Goal: Task Accomplishment & Management: Complete application form

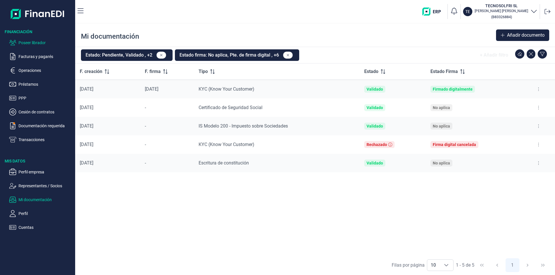
click at [43, 43] on p "Poseer librador" at bounding box center [45, 42] width 54 height 7
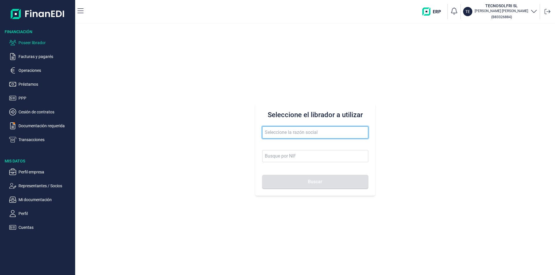
click at [274, 131] on input "text" at bounding box center [315, 133] width 106 height 12
click at [293, 133] on input "gerdisman" at bounding box center [315, 133] width 106 height 12
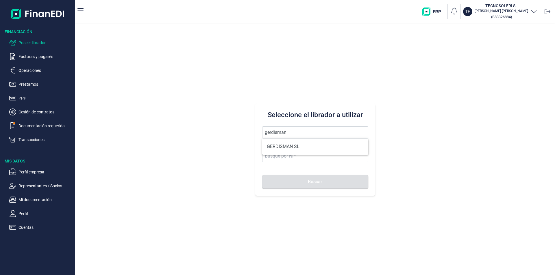
drag, startPoint x: 295, startPoint y: 147, endPoint x: 297, endPoint y: 163, distance: 16.2
click at [295, 147] on li "GERDISMAN SL" at bounding box center [315, 147] width 106 height 12
type input "GERDISMAN SL"
type input "B19299684"
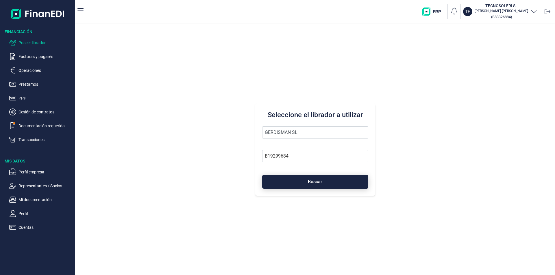
click at [300, 179] on button "Buscar" at bounding box center [315, 182] width 106 height 14
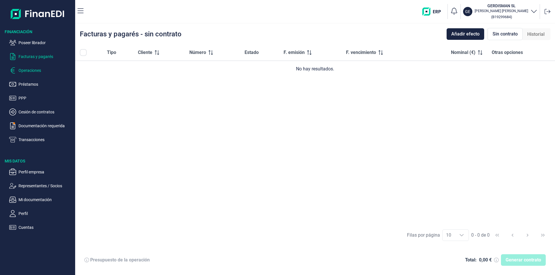
click at [26, 71] on p "Operaciones" at bounding box center [45, 70] width 54 height 7
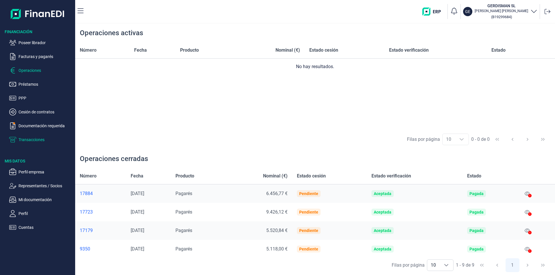
click at [32, 140] on p "Transacciones" at bounding box center [45, 139] width 54 height 7
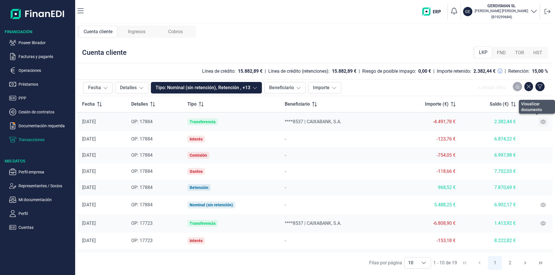
click at [540, 121] on icon at bounding box center [542, 122] width 5 height 5
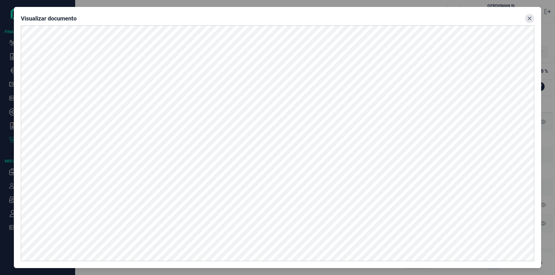
click at [528, 18] on icon "Close" at bounding box center [529, 18] width 5 height 5
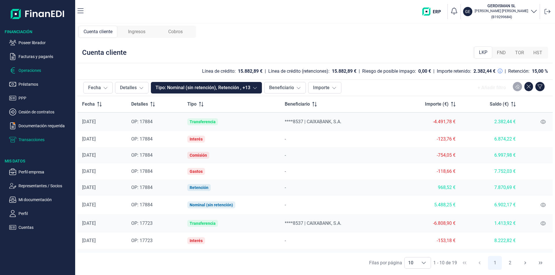
click at [30, 70] on p "Operaciones" at bounding box center [45, 70] width 54 height 7
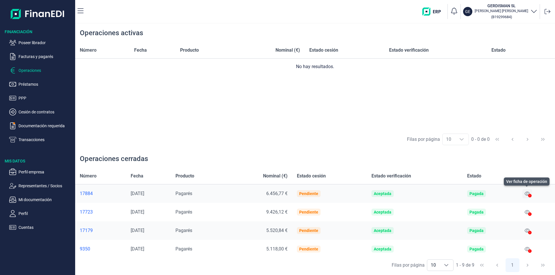
click at [527, 193] on icon at bounding box center [526, 193] width 5 height 5
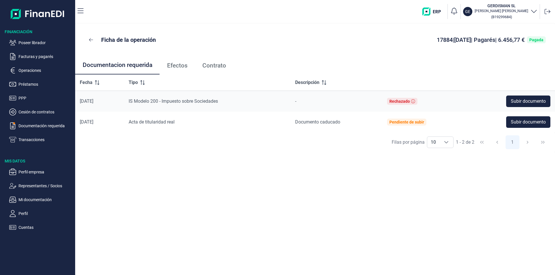
click at [216, 68] on span "Contrato" at bounding box center [214, 66] width 24 height 6
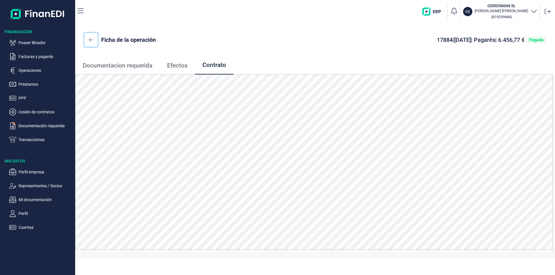
click at [93, 39] on icon at bounding box center [91, 40] width 4 height 5
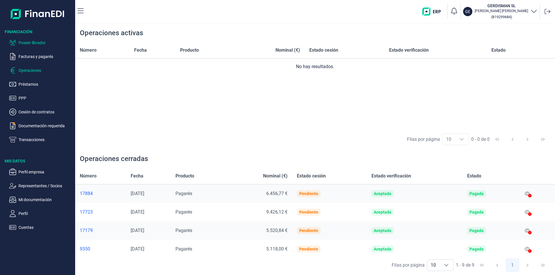
click at [33, 44] on p "Poseer librador" at bounding box center [45, 42] width 54 height 7
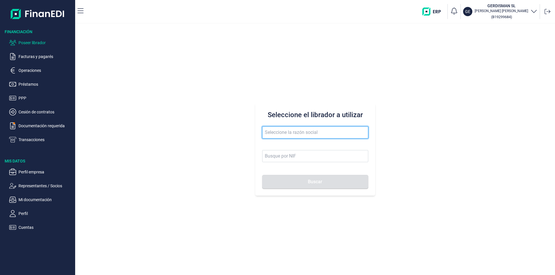
click at [279, 132] on input "text" at bounding box center [315, 133] width 106 height 12
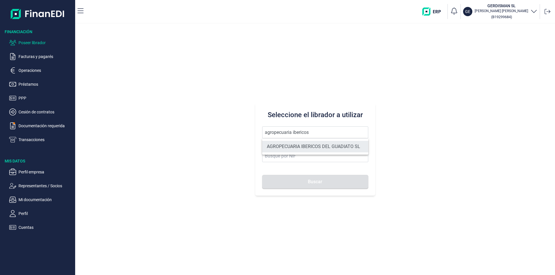
click at [304, 148] on li "AGROPECUARIA IBERICOS DEL GUADIATO SL" at bounding box center [315, 147] width 106 height 12
type input "AGROPECUARIA IBERICOS DEL GUADIATO SL"
type input "B06737332"
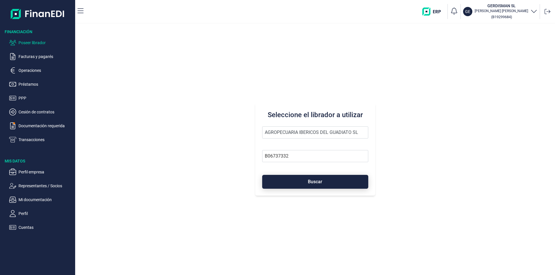
click at [312, 186] on button "Buscar" at bounding box center [315, 182] width 106 height 14
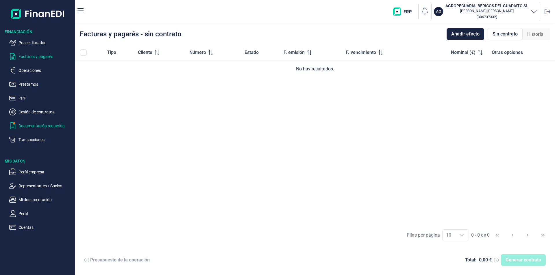
click at [36, 127] on p "Documentación requerida" at bounding box center [45, 125] width 54 height 7
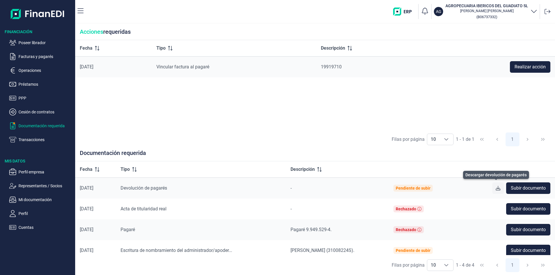
click at [495, 187] on icon at bounding box center [497, 188] width 5 height 5
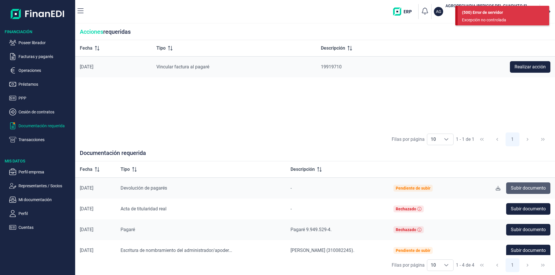
click at [527, 189] on span "Subir documento" at bounding box center [527, 188] width 35 height 7
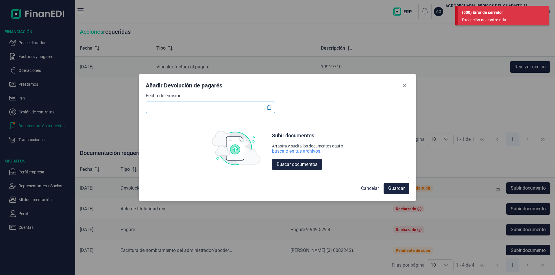
click at [165, 107] on input "text" at bounding box center [210, 108] width 129 height 12
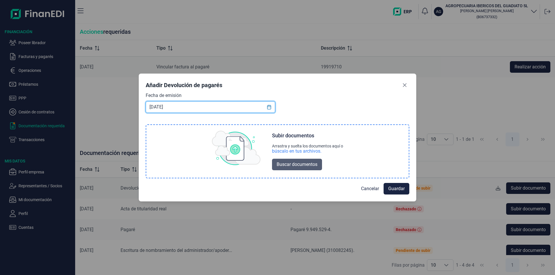
type input "[DATE]"
click at [302, 165] on span "Buscar documentos" at bounding box center [296, 164] width 41 height 7
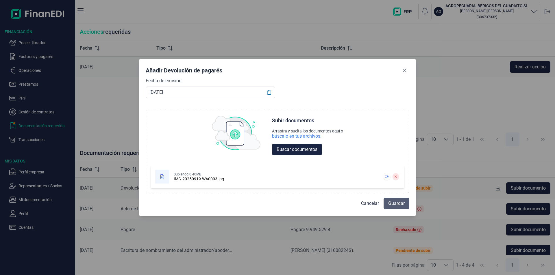
click at [397, 204] on span "Guardar" at bounding box center [396, 203] width 16 height 7
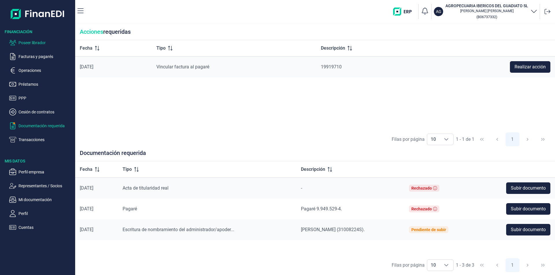
click at [38, 40] on p "Poseer librador" at bounding box center [45, 42] width 54 height 7
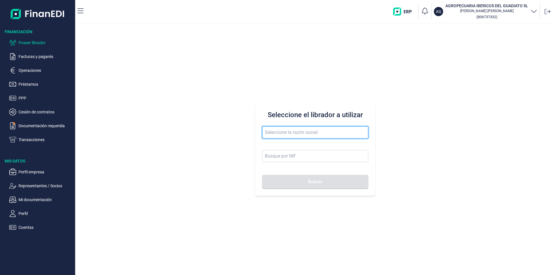
click at [282, 133] on input "text" at bounding box center [315, 133] width 106 height 12
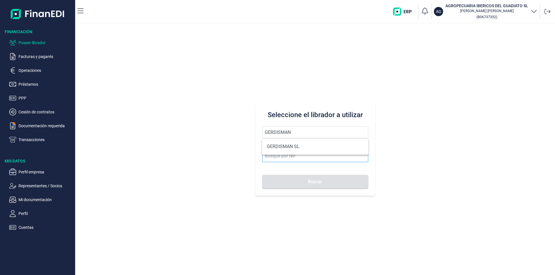
drag, startPoint x: 288, startPoint y: 145, endPoint x: 290, endPoint y: 160, distance: 15.8
click at [288, 145] on li "GERDISMAN SL" at bounding box center [315, 147] width 106 height 12
type input "GERDISMAN SL"
type input "B19299684"
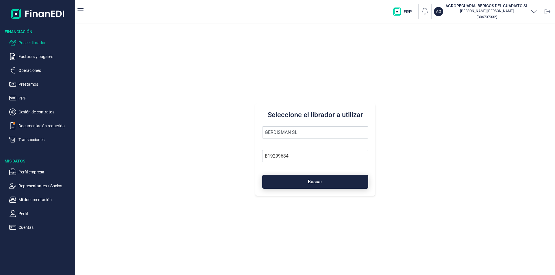
click at [296, 184] on button "Buscar" at bounding box center [315, 182] width 106 height 14
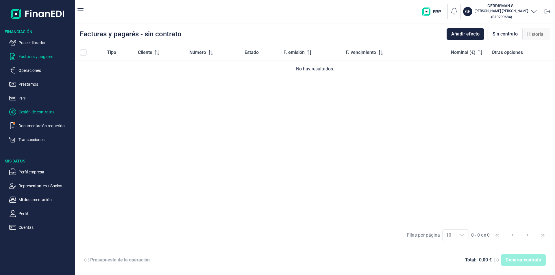
click at [34, 112] on p "Cesión de contratos" at bounding box center [45, 112] width 54 height 7
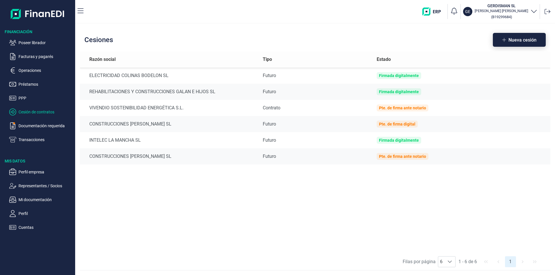
click at [516, 35] on button "Nueva cesión" at bounding box center [518, 40] width 53 height 14
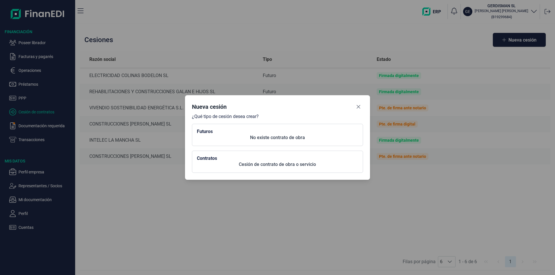
click at [255, 138] on p "No existe contrato de obra" at bounding box center [277, 137] width 161 height 7
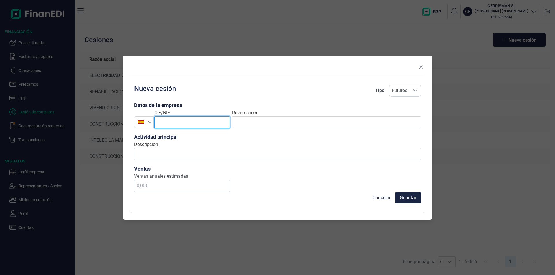
click at [182, 124] on input "text" at bounding box center [191, 122] width 75 height 12
type input "A83790121"
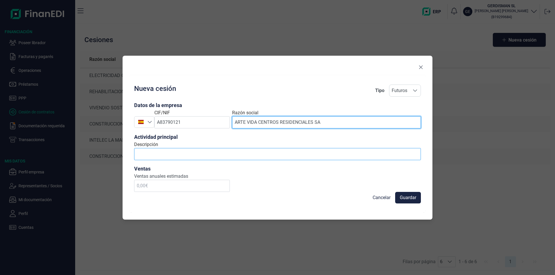
type input "ARTE VIDA CENTROS RESIDENCIALES SA"
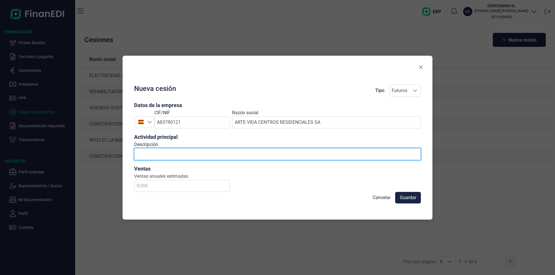
click at [160, 156] on input "Descripción" at bounding box center [277, 154] width 287 height 12
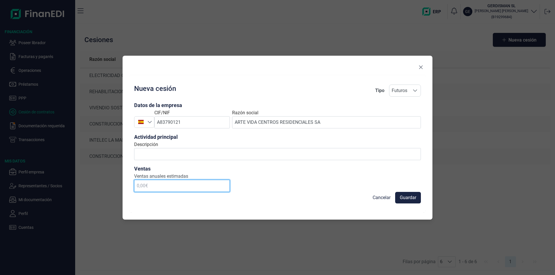
click at [146, 189] on input "text" at bounding box center [182, 186] width 96 height 12
type input "120.000,00 €"
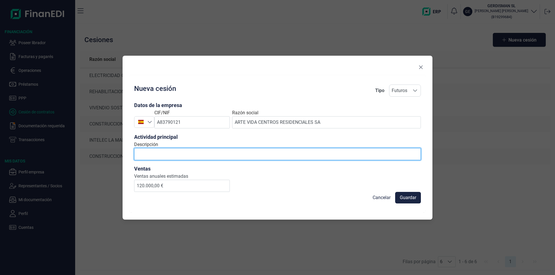
click at [149, 152] on input "Descripción" at bounding box center [277, 154] width 287 height 12
click at [151, 151] on input "Descripción" at bounding box center [277, 154] width 287 height 12
type input "T"
type input "instalaciones electrónicas"
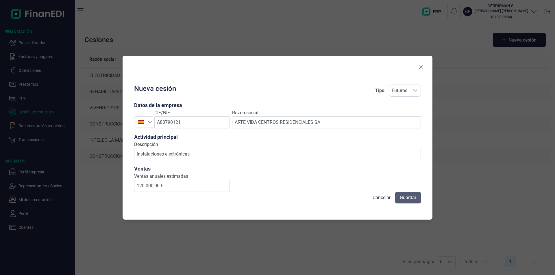
click at [404, 197] on span "Guardar" at bounding box center [407, 197] width 16 height 7
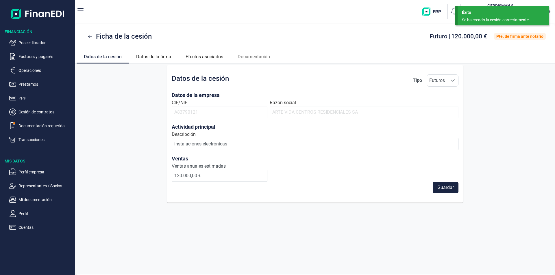
click at [503, 101] on div "Datos de la cesión Tipo Futuros Futuros Futuros Datos de la empresa CIF/NIF A83…" at bounding box center [314, 133] width 479 height 137
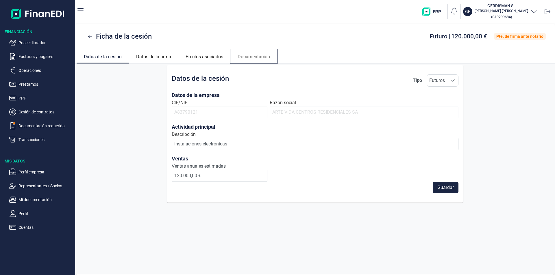
click at [257, 55] on link "Documentación" at bounding box center [253, 56] width 47 height 14
click at [246, 58] on link "Documentación" at bounding box center [253, 56] width 47 height 14
click at [117, 93] on div "Datos de la cesión Tipo Futuros Futuros Futuros Datos de la empresa CIF/NIF A83…" at bounding box center [314, 133] width 479 height 137
click at [37, 57] on p "Facturas y pagarés" at bounding box center [45, 56] width 54 height 7
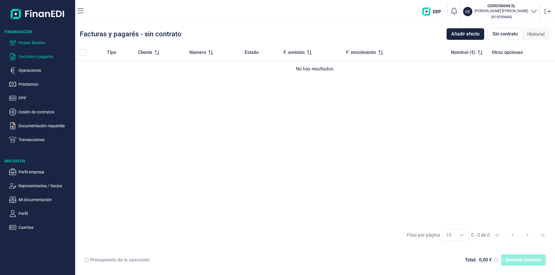
click at [33, 43] on p "Poseer librador" at bounding box center [45, 42] width 54 height 7
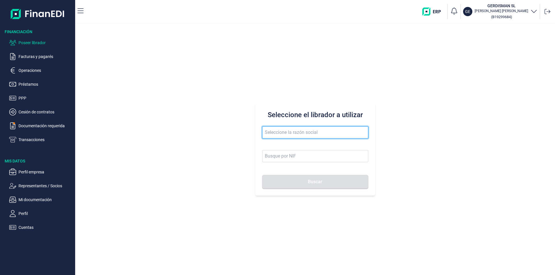
click at [280, 135] on input "text" at bounding box center [315, 133] width 106 height 12
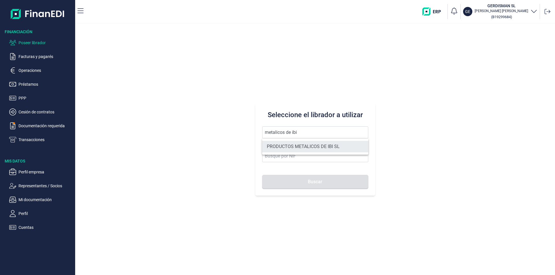
click at [304, 145] on li "PRODUCTOS METALICOS DE IBI SL" at bounding box center [315, 147] width 106 height 12
type input "PRODUCTOS METALICOS DE IBI SL"
type input "B54487491"
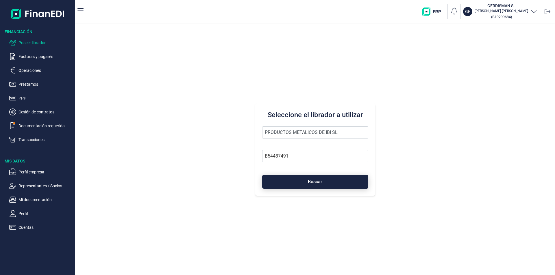
click at [307, 181] on button "Buscar" at bounding box center [315, 182] width 106 height 14
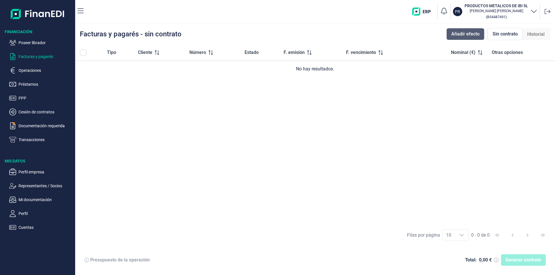
click at [468, 35] on span "Añadir efecto" at bounding box center [465, 34] width 28 height 7
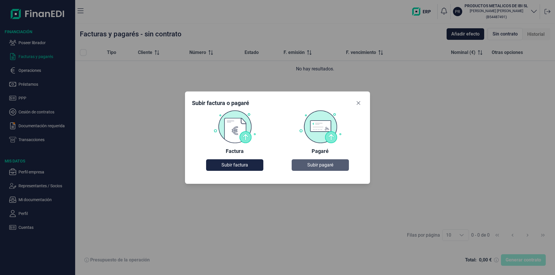
click at [323, 166] on span "Subir pagaré" at bounding box center [320, 165] width 26 height 7
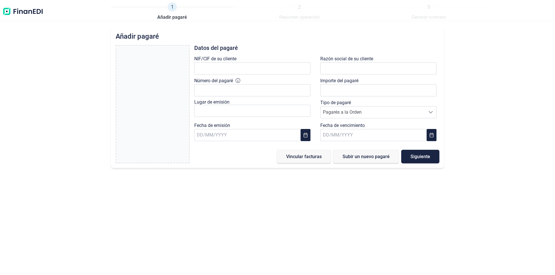
type input "0,00 €"
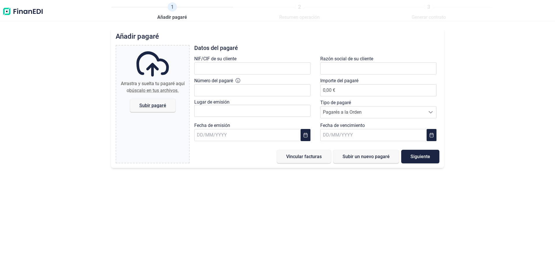
click at [26, 13] on img at bounding box center [22, 11] width 41 height 18
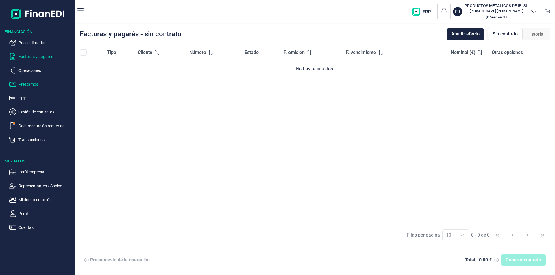
click at [26, 83] on p "Préstamos" at bounding box center [45, 84] width 54 height 7
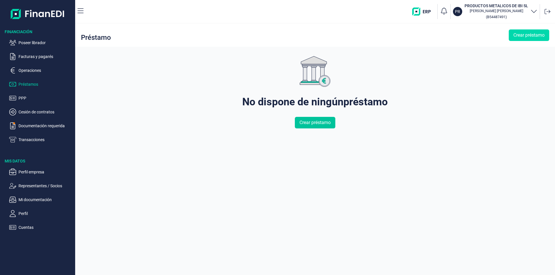
click at [311, 123] on span "Crear préstamo" at bounding box center [314, 122] width 31 height 7
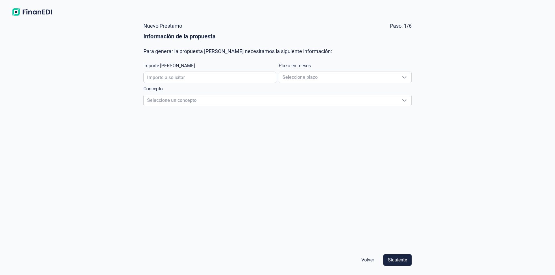
click at [25, 12] on img at bounding box center [32, 12] width 46 height 10
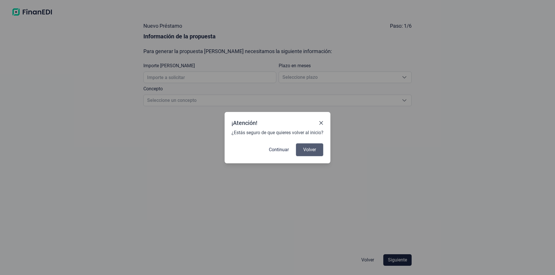
click at [304, 149] on span "Volver" at bounding box center [309, 149] width 13 height 7
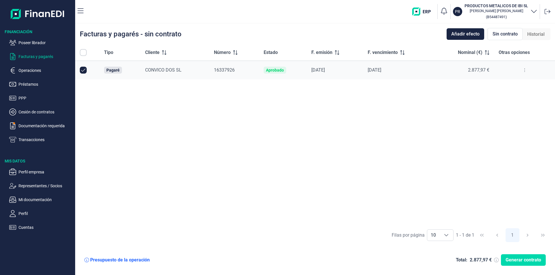
checkbox input "true"
click at [211, 115] on div "Tipo Cliente Número Estado F. emisión F. vencimiento Nominal (€) Otras opciones…" at bounding box center [314, 134] width 479 height 181
click at [451, 167] on div "Tipo Cliente Número Estado F. emisión F. vencimiento Nominal (€) Otras opciones…" at bounding box center [314, 134] width 479 height 181
click at [449, 167] on div "Tipo Cliente Número Estado F. emisión F. vencimiento Nominal (€) Otras opciones…" at bounding box center [314, 134] width 479 height 181
drag, startPoint x: 42, startPoint y: 41, endPoint x: 44, endPoint y: 44, distance: 3.5
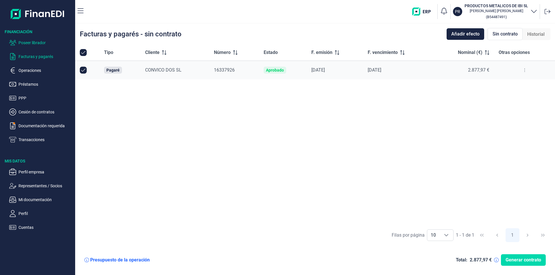
click at [42, 41] on p "Poseer librador" at bounding box center [45, 42] width 54 height 7
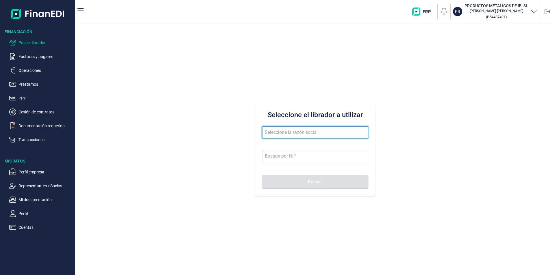
click at [288, 133] on input "text" at bounding box center [315, 133] width 106 height 12
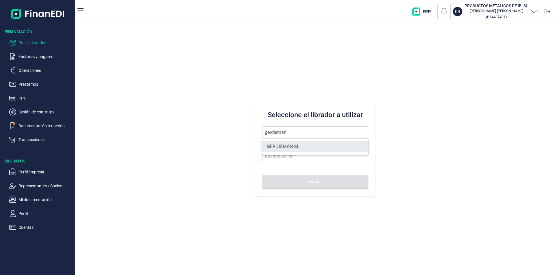
click at [293, 147] on li "GERDISMAN SL" at bounding box center [315, 147] width 106 height 12
type input "GERDISMAN SL"
type input "B19299684"
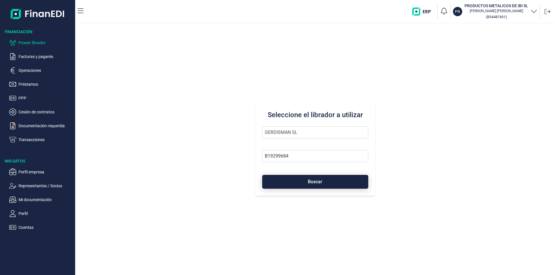
click at [306, 187] on button "Buscar" at bounding box center [315, 182] width 106 height 14
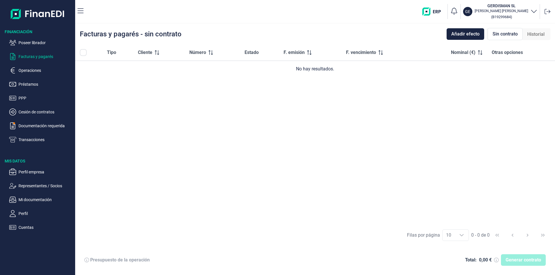
drag, startPoint x: 404, startPoint y: 168, endPoint x: 397, endPoint y: 170, distance: 7.2
click at [404, 168] on div "Tipo Cliente Número Estado F. emisión F. vencimiento Nominal (€) Otras opciones…" at bounding box center [314, 134] width 479 height 181
click at [34, 84] on p "Préstamos" at bounding box center [45, 84] width 54 height 7
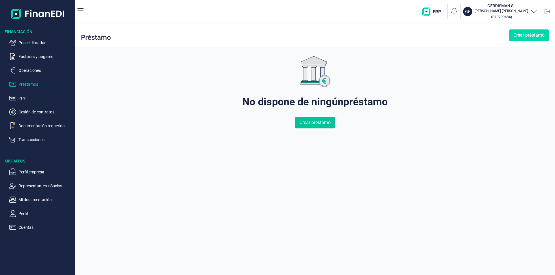
click at [329, 123] on span "Crear préstamo" at bounding box center [314, 122] width 31 height 7
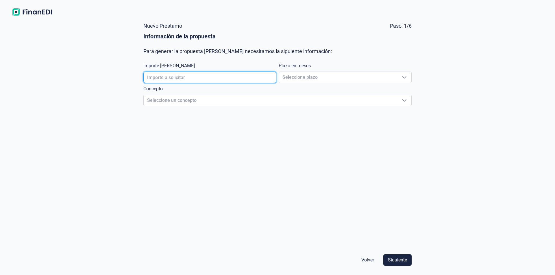
click at [173, 77] on input "text" at bounding box center [209, 78] width 133 height 12
type input "20.000,00 €"
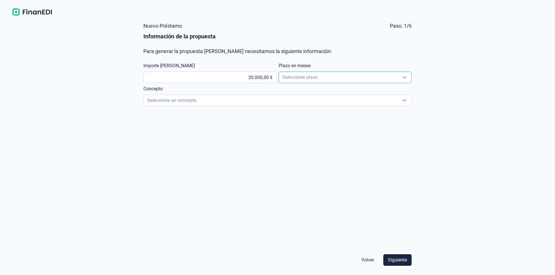
click at [291, 78] on span "Seleccione plazo" at bounding box center [338, 77] width 118 height 11
click at [129, 100] on div "Nuevo Préstamo Paso: 1/6 Información de la propuesta Para generar la propuesta …" at bounding box center [277, 146] width 555 height 257
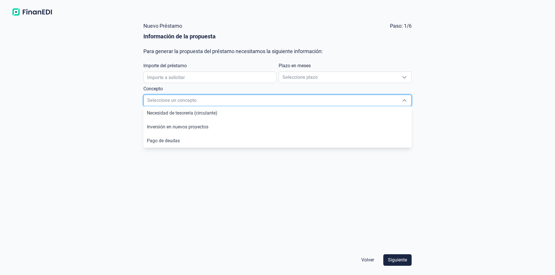
click at [34, 13] on img at bounding box center [32, 12] width 46 height 10
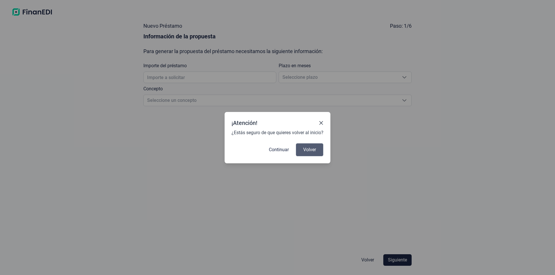
click at [307, 152] on span "Volver" at bounding box center [309, 149] width 13 height 7
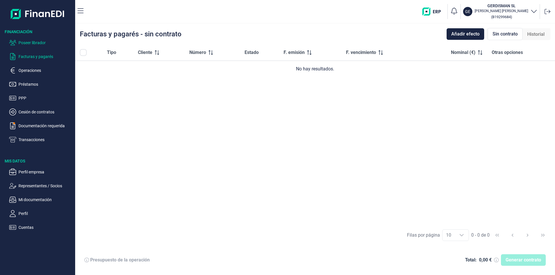
click at [31, 43] on p "Poseer librador" at bounding box center [45, 42] width 54 height 7
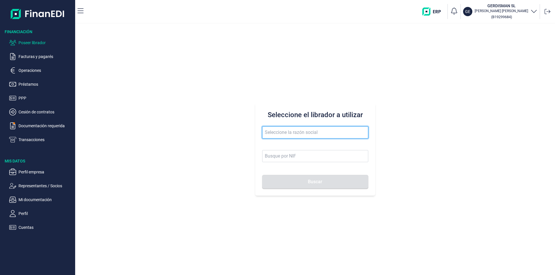
click at [272, 134] on input "text" at bounding box center [315, 133] width 106 height 12
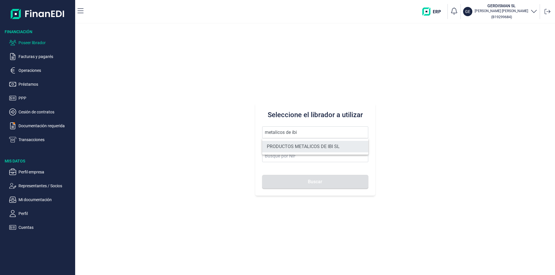
click at [285, 147] on li "PRODUCTOS METALICOS DE IBI SL" at bounding box center [315, 147] width 106 height 12
type input "PRODUCTOS METALICOS DE IBI SL"
type input "B54487491"
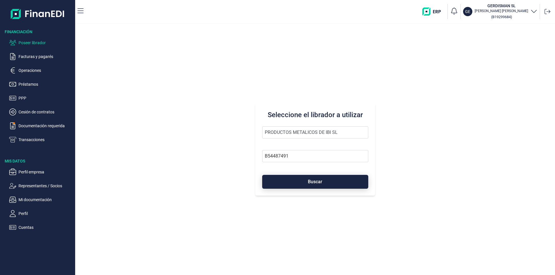
click at [313, 186] on button "Buscar" at bounding box center [315, 182] width 106 height 14
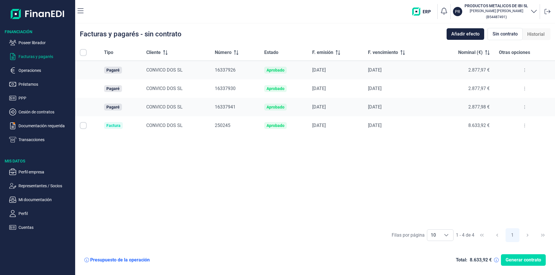
checkbox input "true"
click at [50, 125] on p "Documentación requerida" at bounding box center [45, 125] width 54 height 7
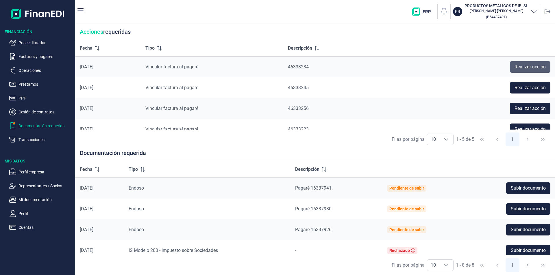
click at [522, 69] on span "Realizar acción" at bounding box center [529, 67] width 31 height 7
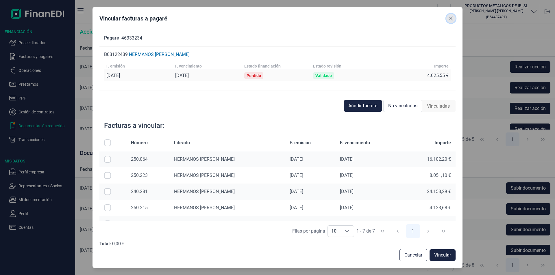
click at [450, 19] on icon "Close" at bounding box center [451, 19] width 4 height 4
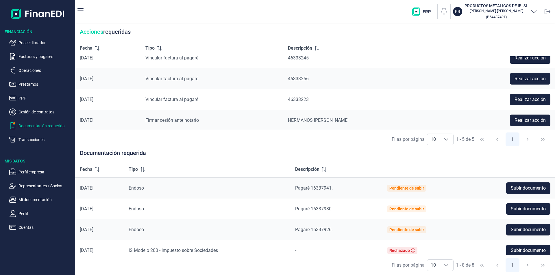
scroll to position [31, 0]
click at [33, 70] on p "Operaciones" at bounding box center [45, 70] width 54 height 7
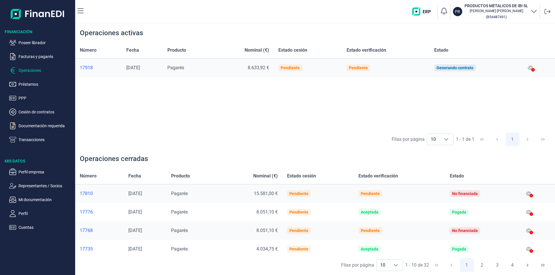
click at [301, 97] on div "Número Fecha Producto Nominal (€) Estado cesión Estado verificación Estado 1791…" at bounding box center [314, 86] width 479 height 88
click at [279, 90] on div "Número Fecha Producto Nominal (€) Estado cesión Estado verificación Estado 1791…" at bounding box center [314, 86] width 479 height 88
click at [321, 89] on div "Número Fecha Producto Nominal (€) Estado cesión Estado verificación Estado 1791…" at bounding box center [314, 86] width 479 height 88
click at [531, 68] on icon at bounding box center [529, 68] width 5 height 5
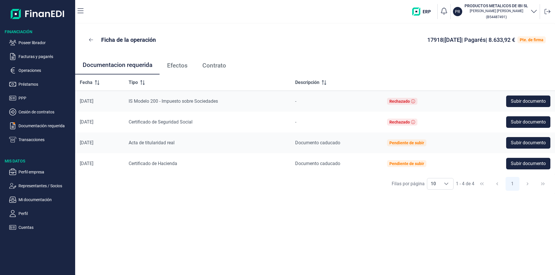
click at [179, 68] on span "Efectos" at bounding box center [177, 66] width 21 height 6
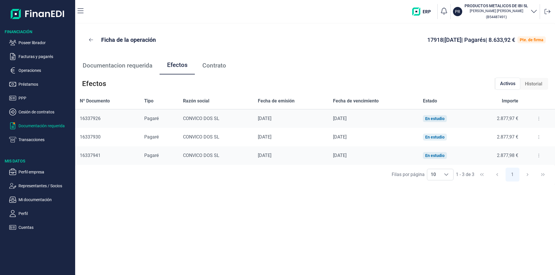
click at [37, 127] on p "Documentación requerida" at bounding box center [45, 125] width 54 height 7
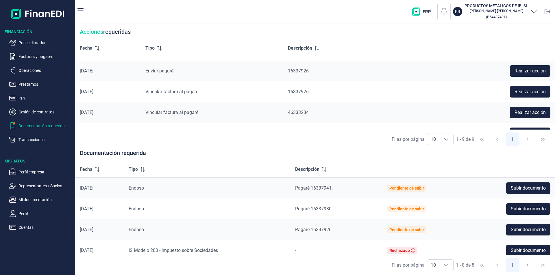
scroll to position [27, 0]
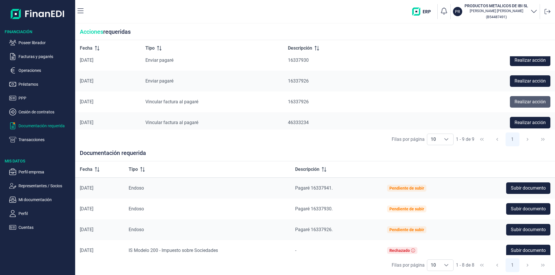
click at [520, 100] on span "Realizar acción" at bounding box center [529, 101] width 31 height 7
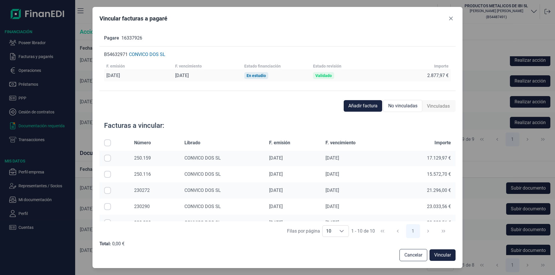
scroll to position [0, 0]
click at [449, 17] on icon "Close" at bounding box center [451, 19] width 4 height 4
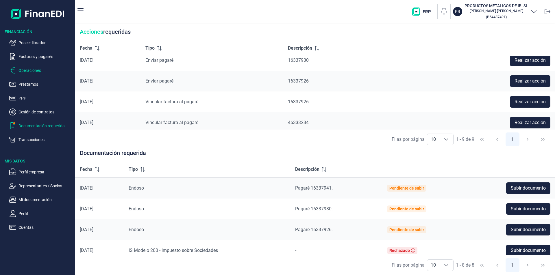
click at [30, 71] on p "Operaciones" at bounding box center [45, 70] width 54 height 7
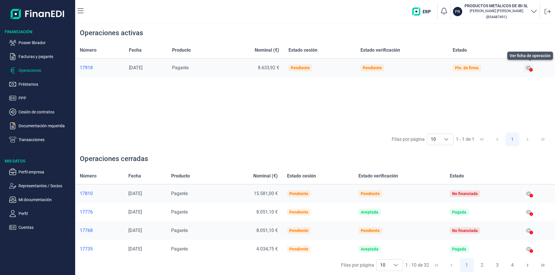
click at [529, 66] on icon at bounding box center [527, 68] width 5 height 5
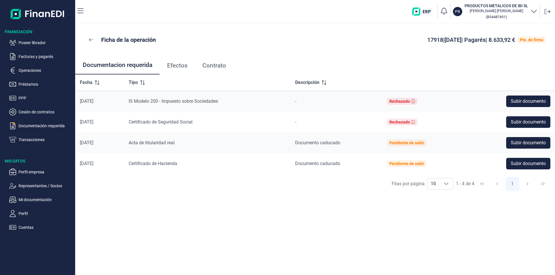
click at [174, 66] on span "Efectos" at bounding box center [177, 66] width 21 height 6
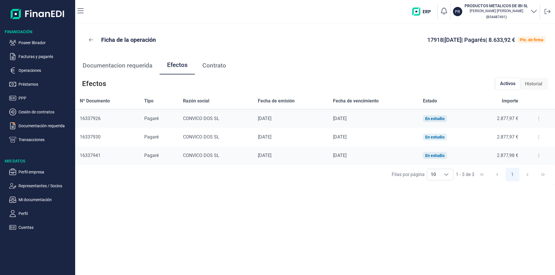
click at [537, 118] on button at bounding box center [538, 118] width 10 height 9
click at [524, 133] on span "Detalles efecto" at bounding box center [519, 133] width 26 height 6
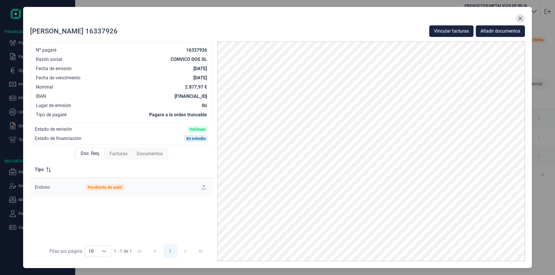
click at [518, 18] on icon "Close" at bounding box center [520, 18] width 5 height 5
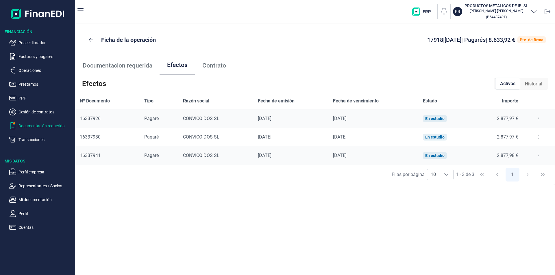
click at [45, 127] on p "Documentación requerida" at bounding box center [45, 125] width 54 height 7
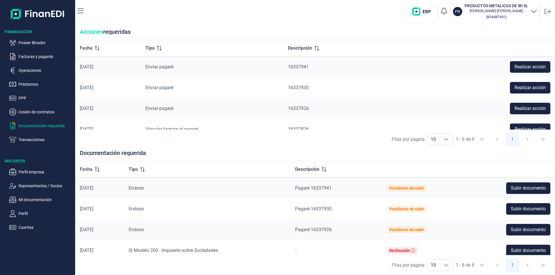
scroll to position [29, 0]
